Goal: Information Seeking & Learning: Find specific fact

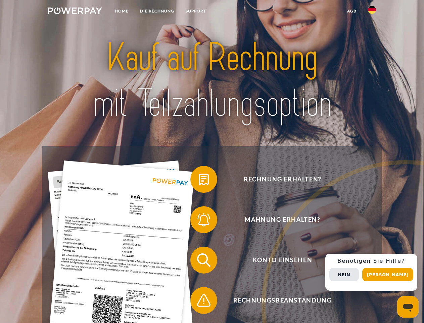
click at [75, 12] on img at bounding box center [75, 10] width 54 height 7
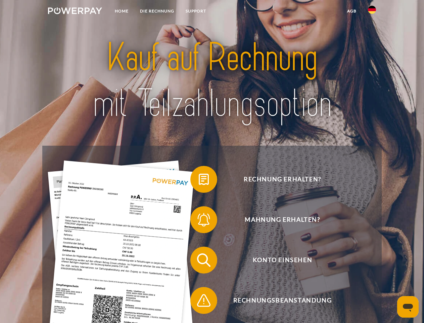
click at [372, 12] on img at bounding box center [372, 10] width 8 height 8
click at [352, 11] on link "agb" at bounding box center [352, 11] width 21 height 12
click at [199, 180] on span at bounding box center [194, 179] width 34 height 34
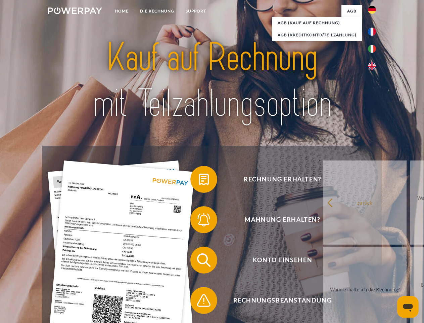
click at [199, 221] on span at bounding box center [194, 220] width 34 height 34
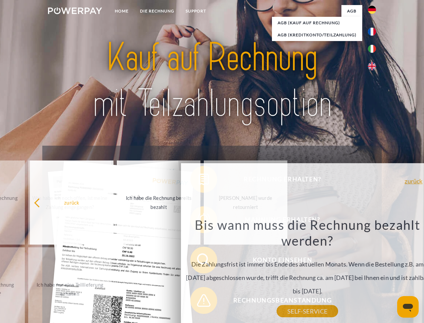
click at [199, 301] on div "Bis wann muss die Rechnung bezahlt werden? Die Zahlungsfrist ist immer bis Ende…" at bounding box center [307, 263] width 245 height 94
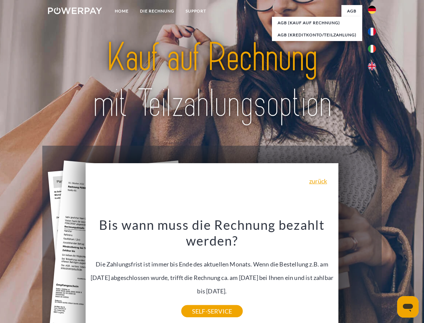
click at [374, 272] on div "Rechnung erhalten? Mahnung erhalten? Konto einsehen" at bounding box center [211, 280] width 339 height 269
click at [358, 273] on span "Konto einsehen" at bounding box center [282, 259] width 165 height 27
click at [390, 274] on header "Home DIE RECHNUNG SUPPORT" at bounding box center [212, 232] width 424 height 464
